Goal: Browse casually: Explore the website without a specific task or goal

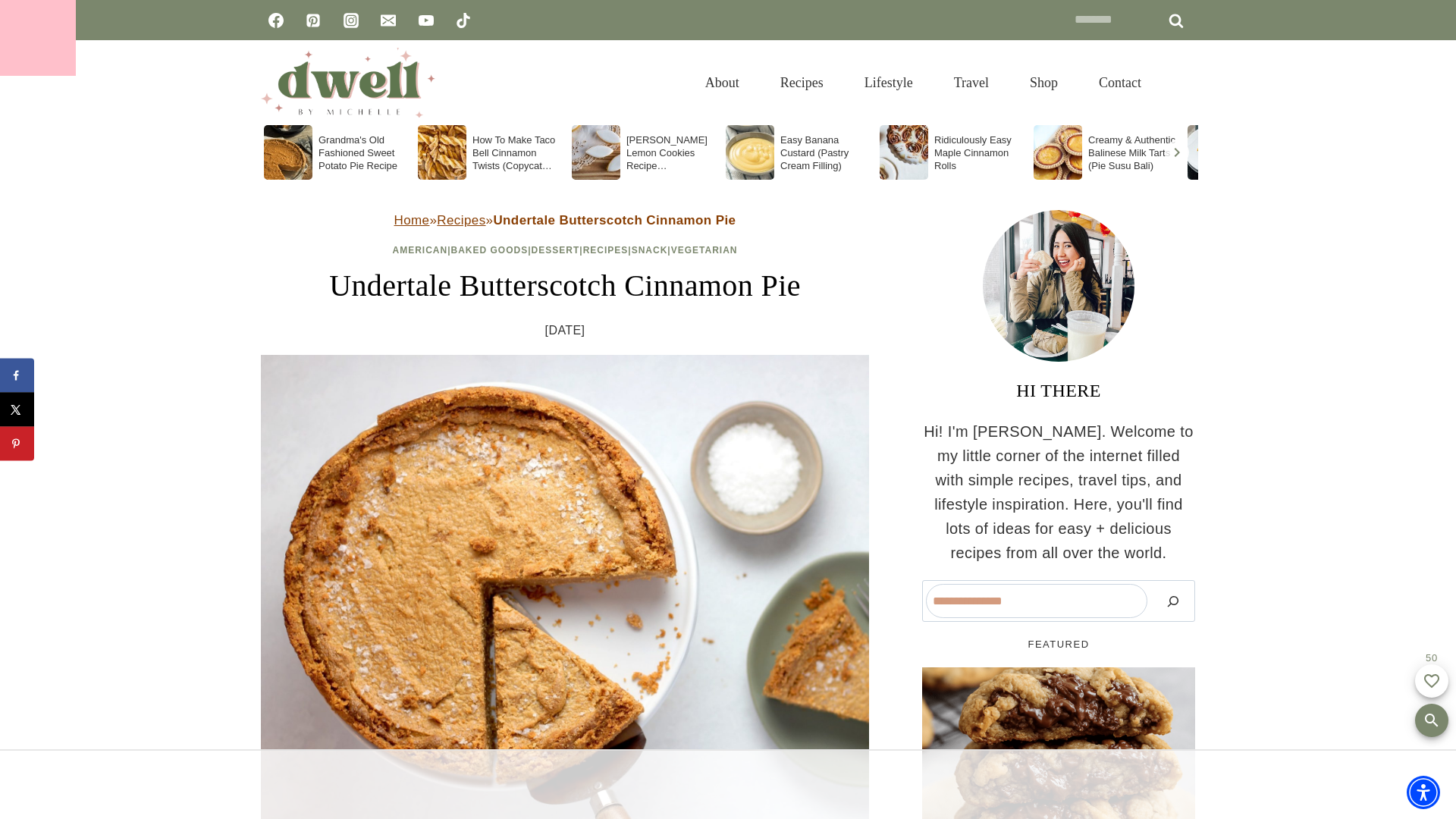
click at [38, 38] on div at bounding box center [37, 37] width 76 height 76
